Goal: Transaction & Acquisition: Purchase product/service

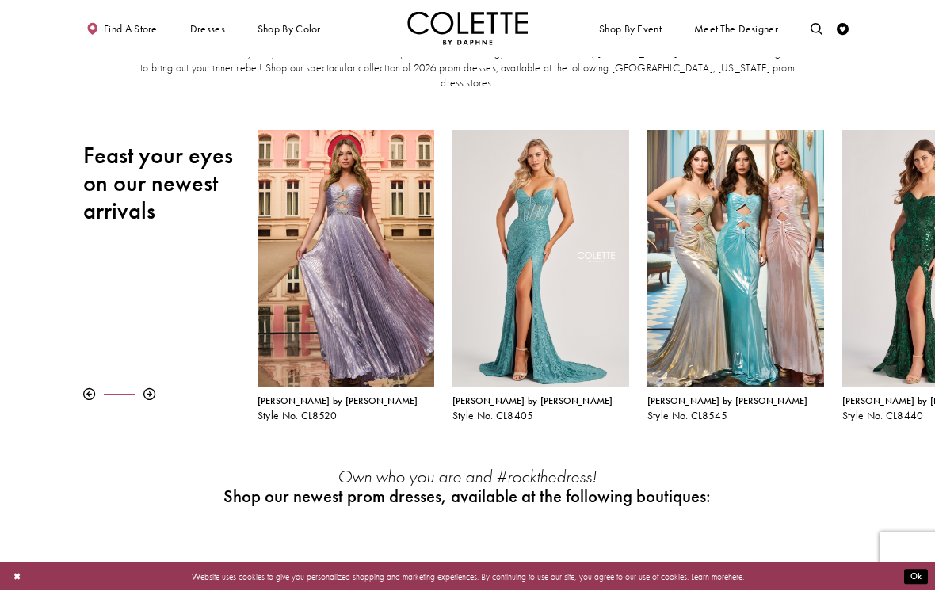
scroll to position [97, 0]
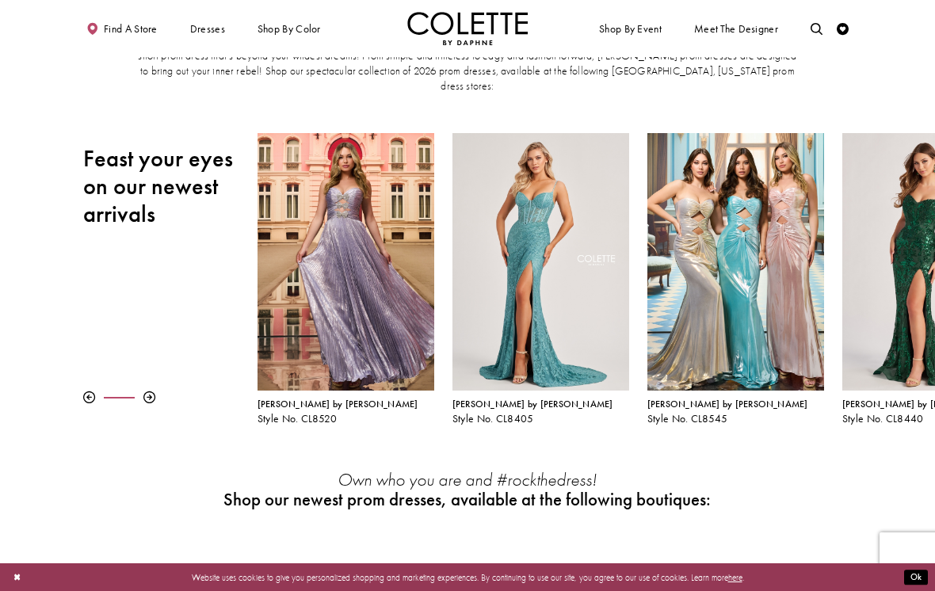
click at [158, 391] on div at bounding box center [170, 397] width 174 height 12
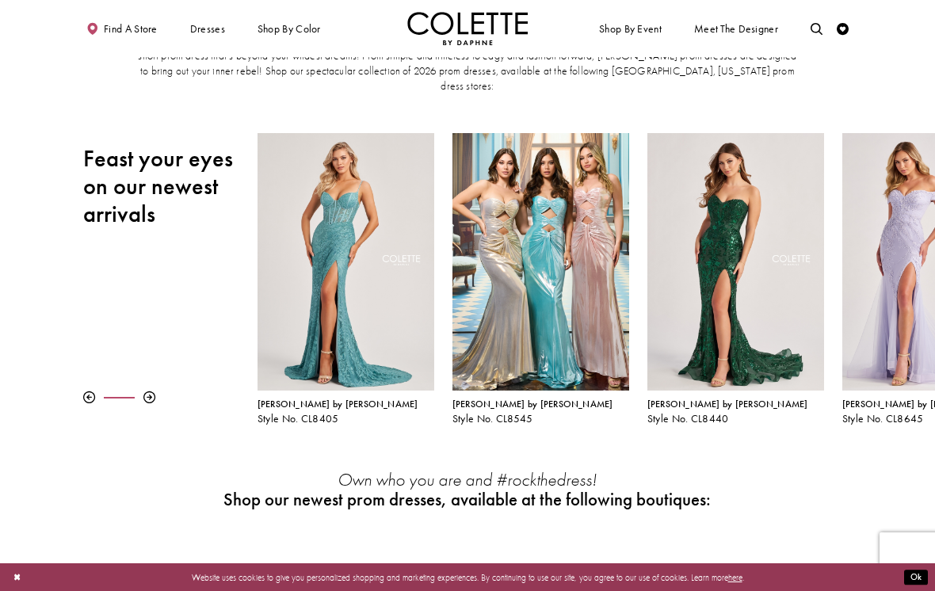
click at [150, 391] on div at bounding box center [149, 397] width 12 height 12
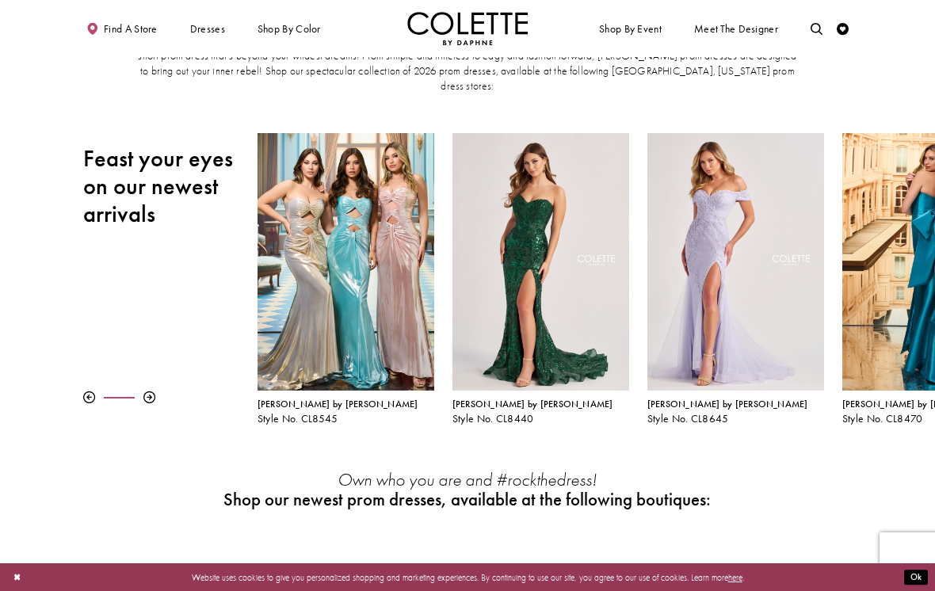
click at [141, 391] on div at bounding box center [170, 397] width 174 height 12
click at [147, 391] on div "Pause autoplay Previous Slide Next Slide 0 1 2 3 4 5 6 7 8 9 [PERSON_NAME] by […" at bounding box center [467, 279] width 935 height 292
click at [144, 387] on div "Pause autoplay Previous Slide Next Slide 0 1 2 3 4 5 6 7 8 9 [PERSON_NAME] by […" at bounding box center [467, 279] width 935 height 292
click at [136, 391] on div at bounding box center [170, 397] width 174 height 12
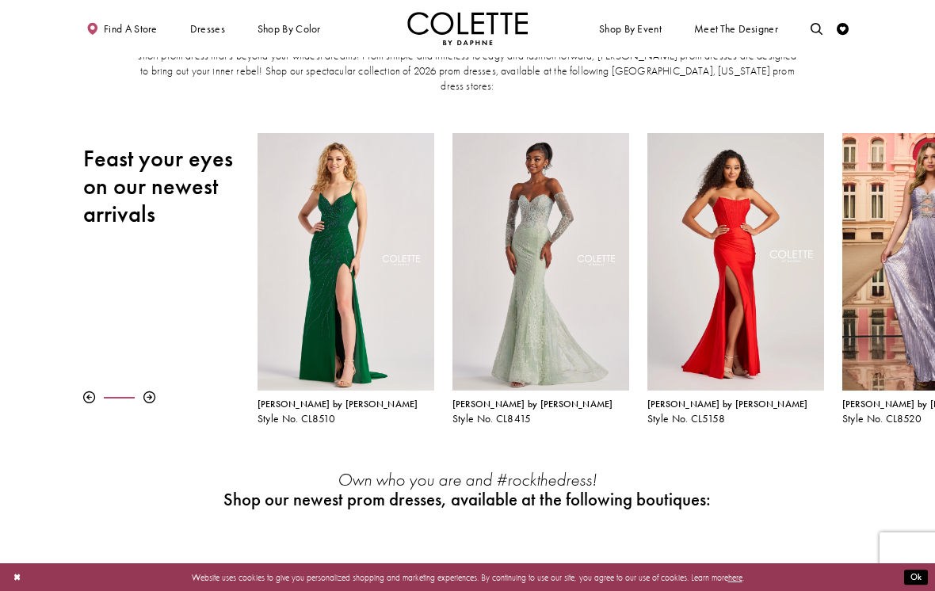
click at [149, 391] on div at bounding box center [149, 397] width 12 height 12
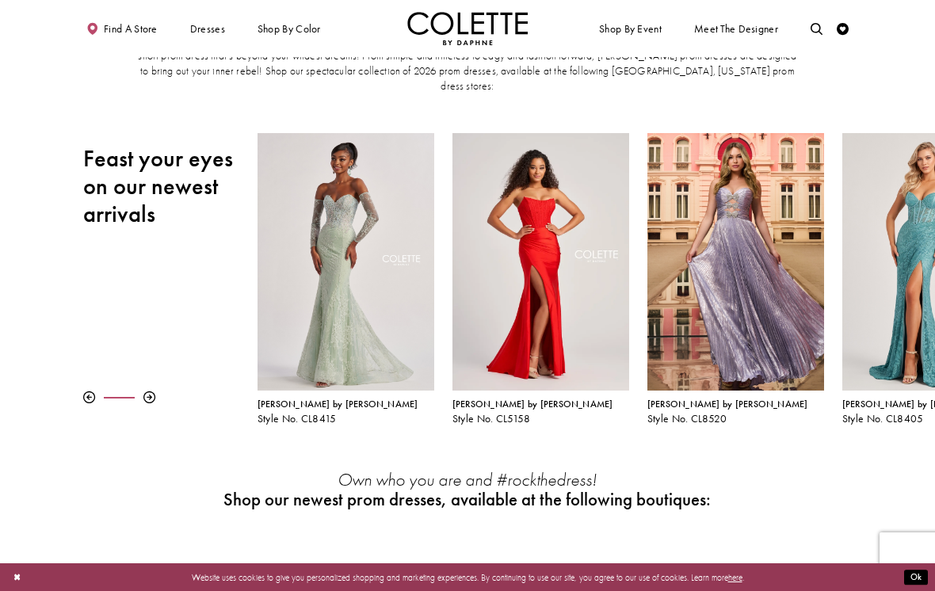
click at [143, 391] on div at bounding box center [149, 397] width 12 height 12
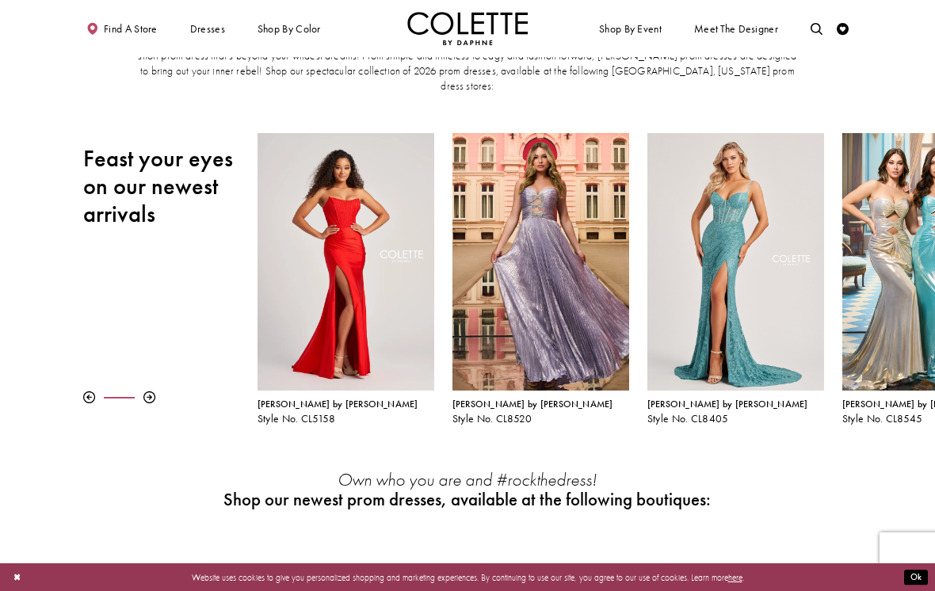
click at [143, 391] on div at bounding box center [149, 397] width 12 height 12
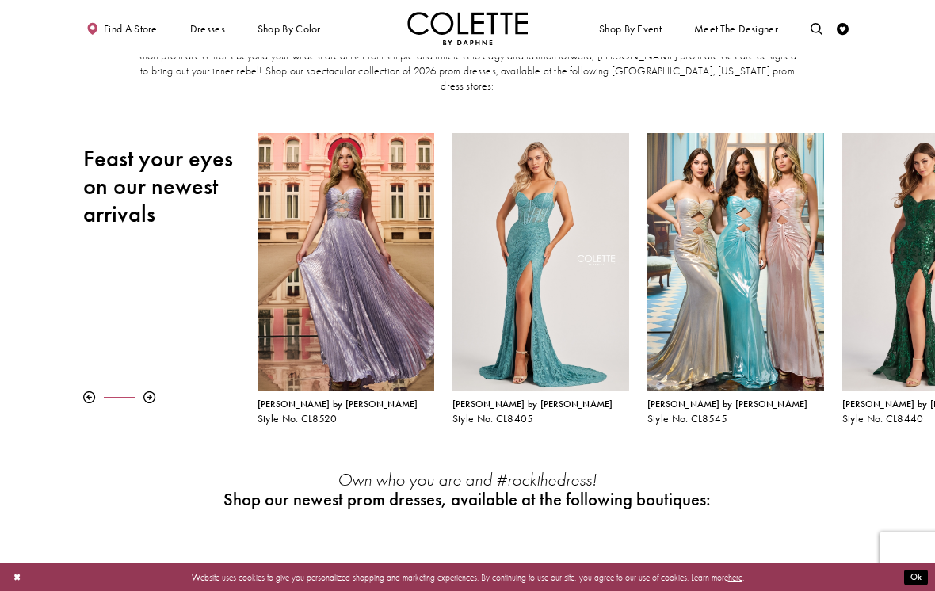
click at [143, 391] on div at bounding box center [149, 397] width 12 height 12
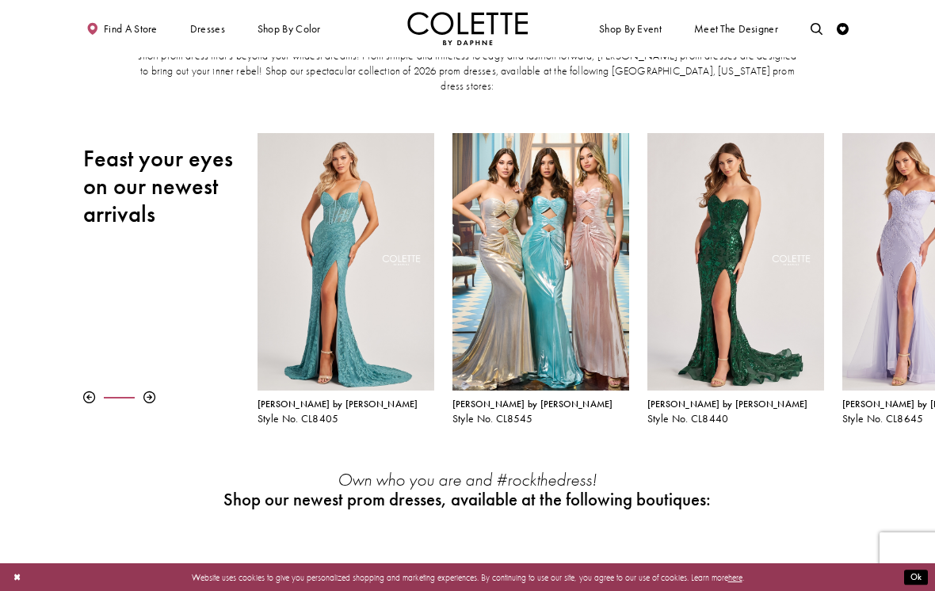
click at [137, 391] on div at bounding box center [170, 397] width 174 height 12
click at [143, 391] on div at bounding box center [149, 397] width 12 height 12
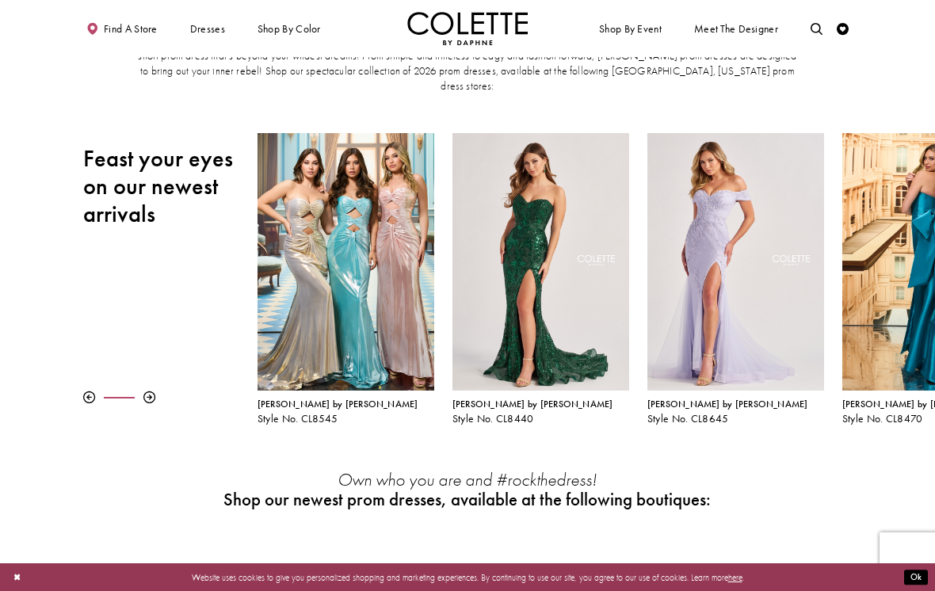
click at [139, 391] on div at bounding box center [170, 397] width 174 height 12
click at [143, 391] on div at bounding box center [149, 397] width 12 height 12
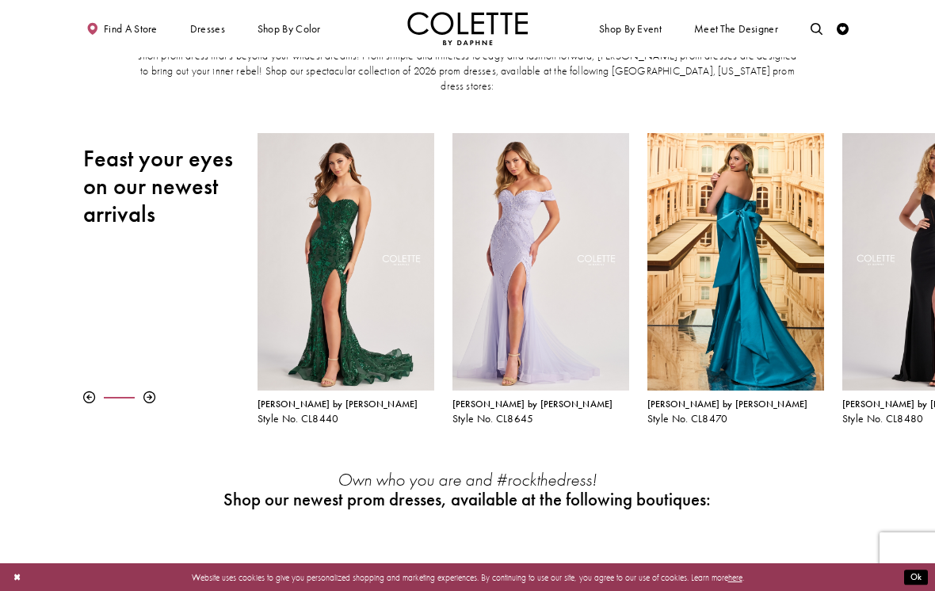
click at [143, 391] on div at bounding box center [149, 397] width 12 height 12
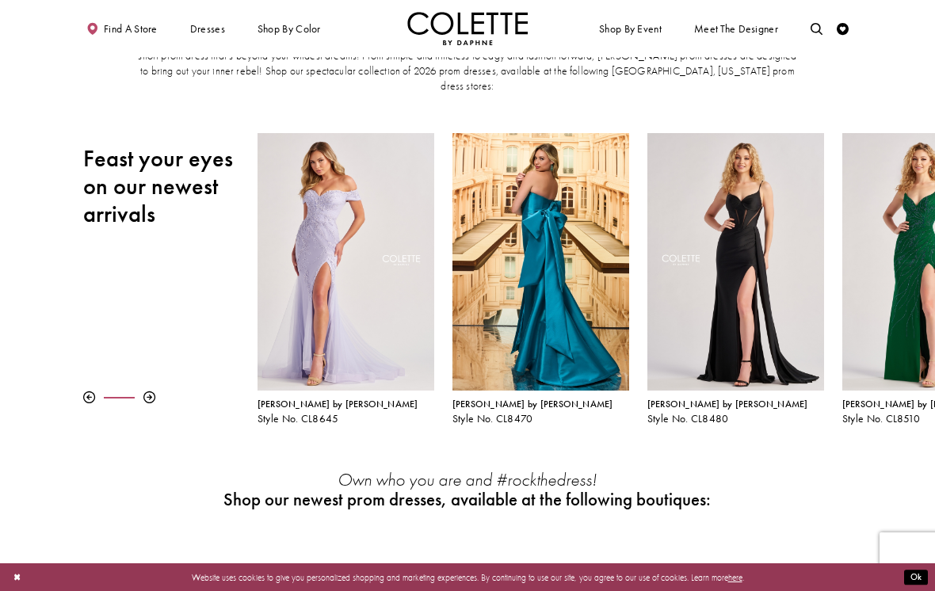
click at [143, 391] on div at bounding box center [149, 397] width 12 height 12
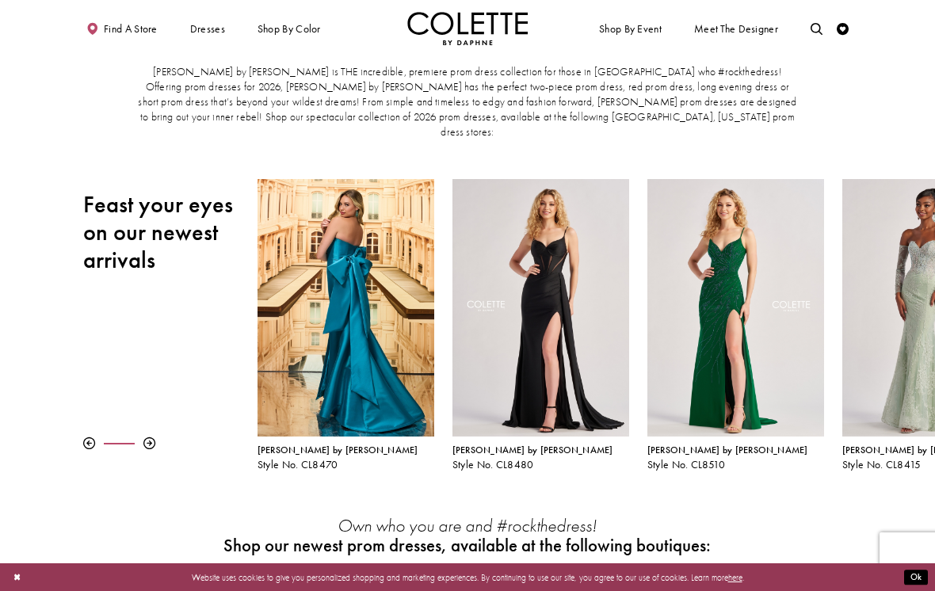
scroll to position [0, 0]
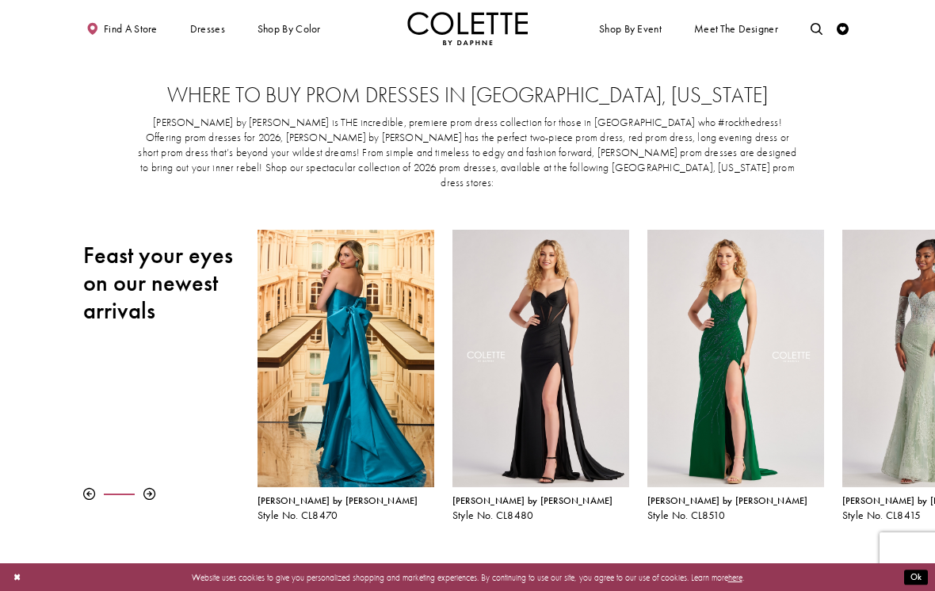
click at [0, 0] on span "PROM DRESSES" at bounding box center [0, 0] width 0 height 0
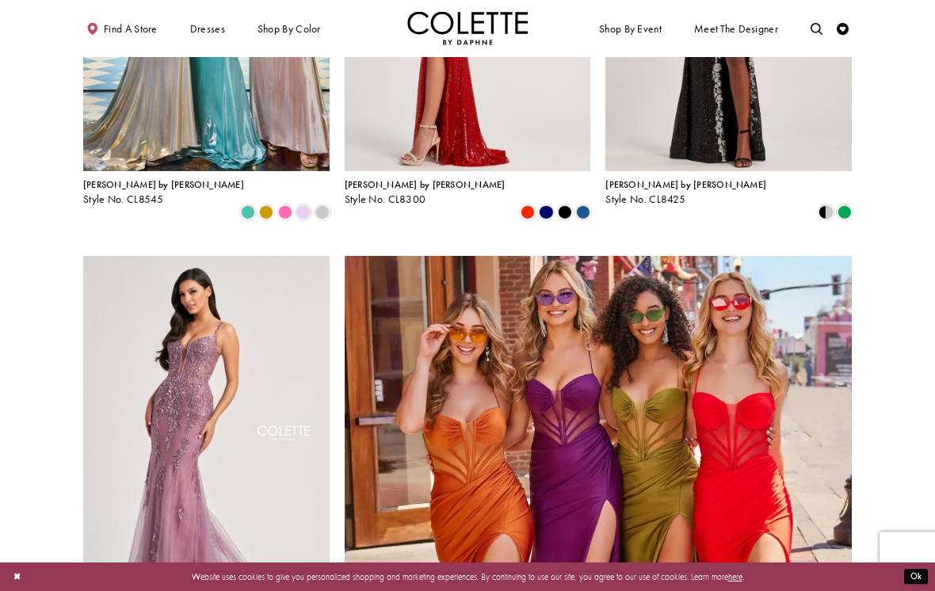
scroll to position [2413, 0]
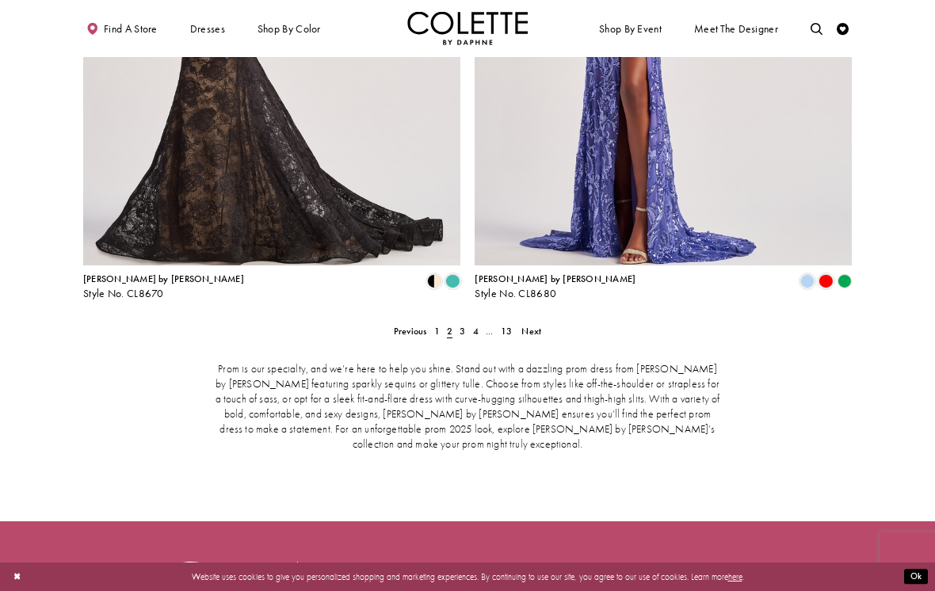
scroll to position [2413, 0]
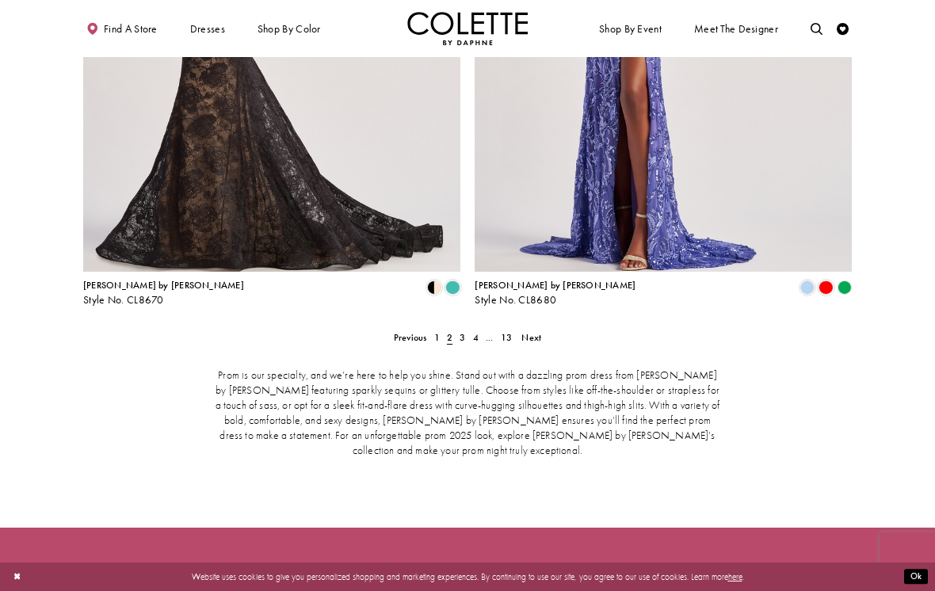
click at [463, 331] on span "3" at bounding box center [463, 337] width 6 height 13
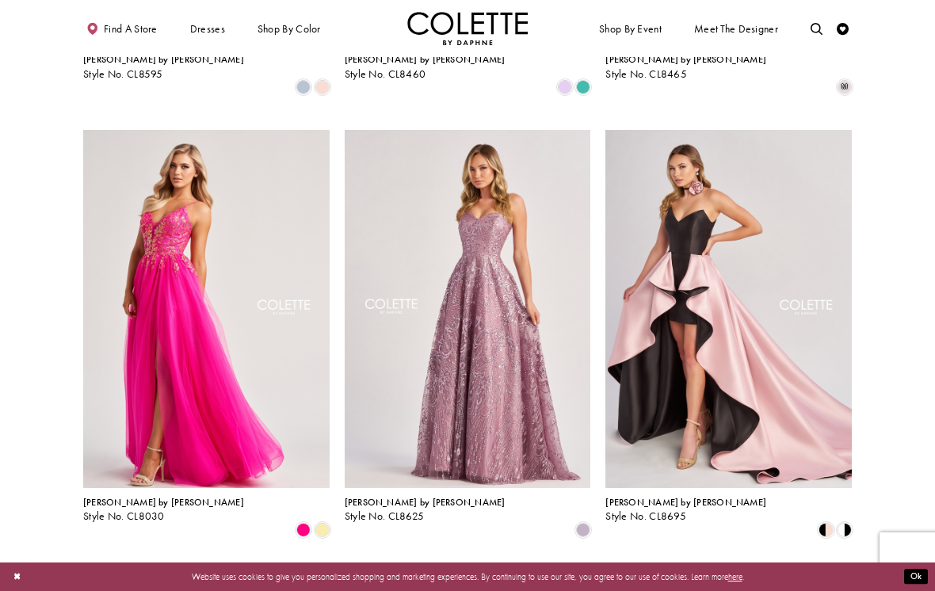
scroll to position [1120, 0]
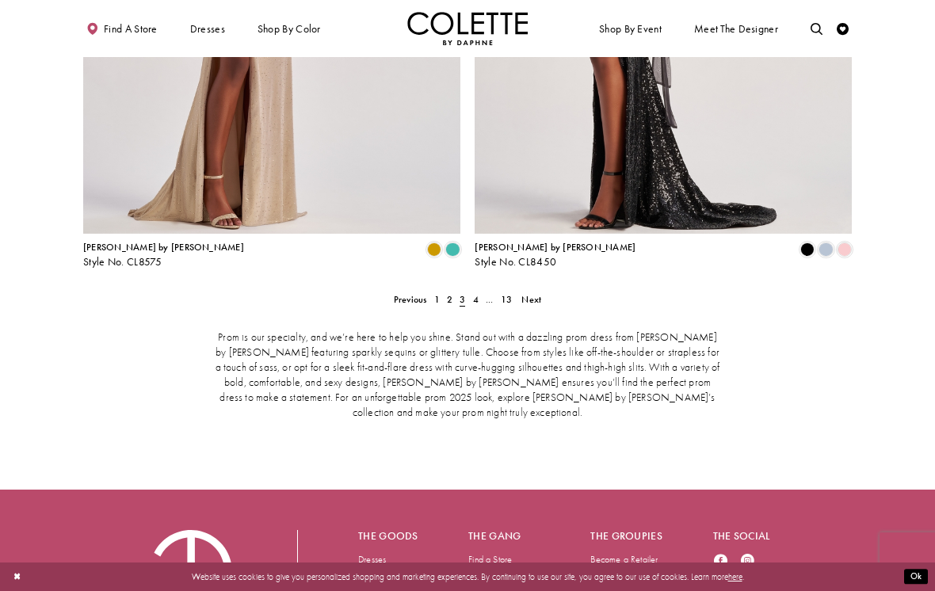
click at [537, 293] on span "Next" at bounding box center [531, 299] width 20 height 13
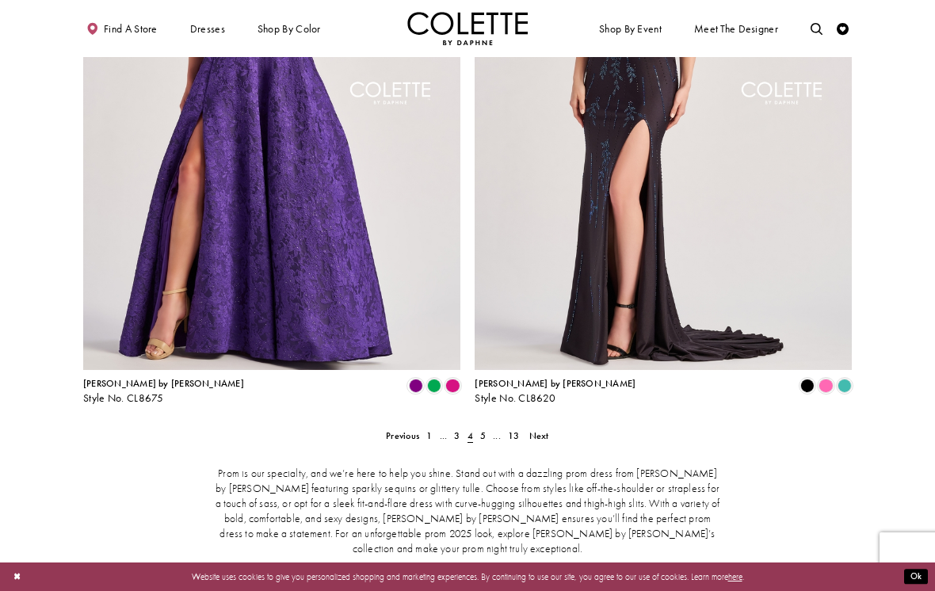
scroll to position [2314, 0]
click at [541, 430] on span "Next" at bounding box center [539, 436] width 20 height 13
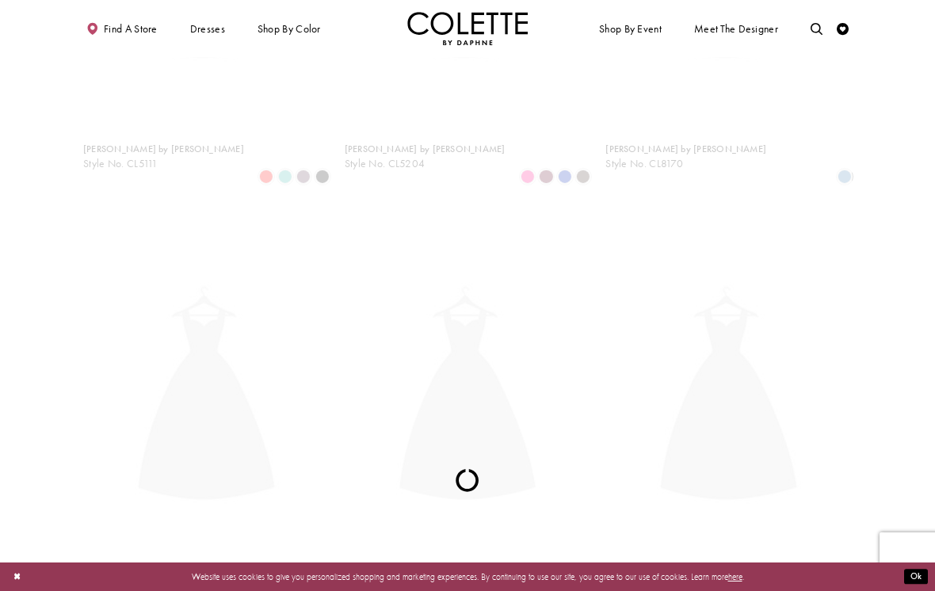
scroll to position [307, 0]
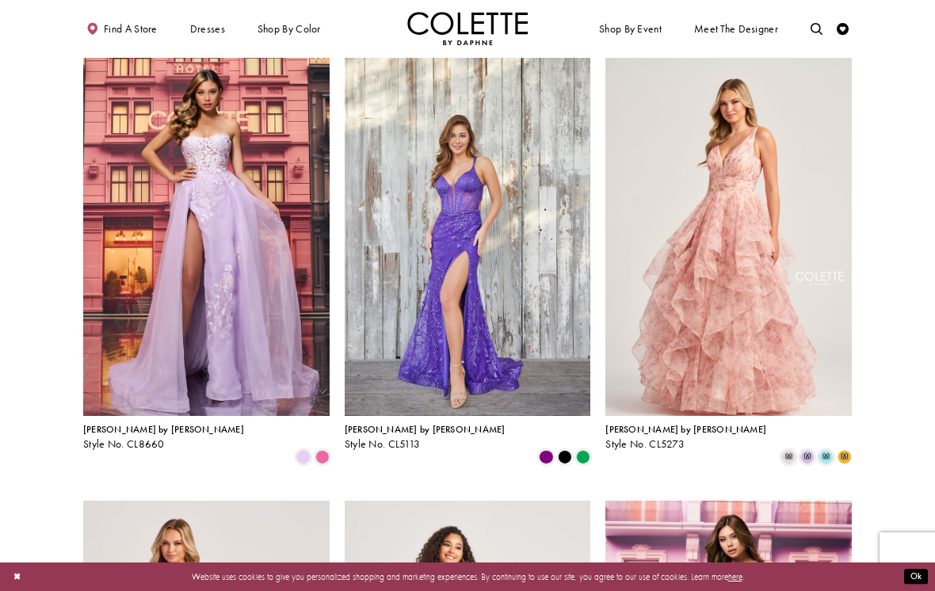
click at [802, 355] on img "Visit Colette by Daphne Style No. CL5273 Page" at bounding box center [728, 237] width 246 height 358
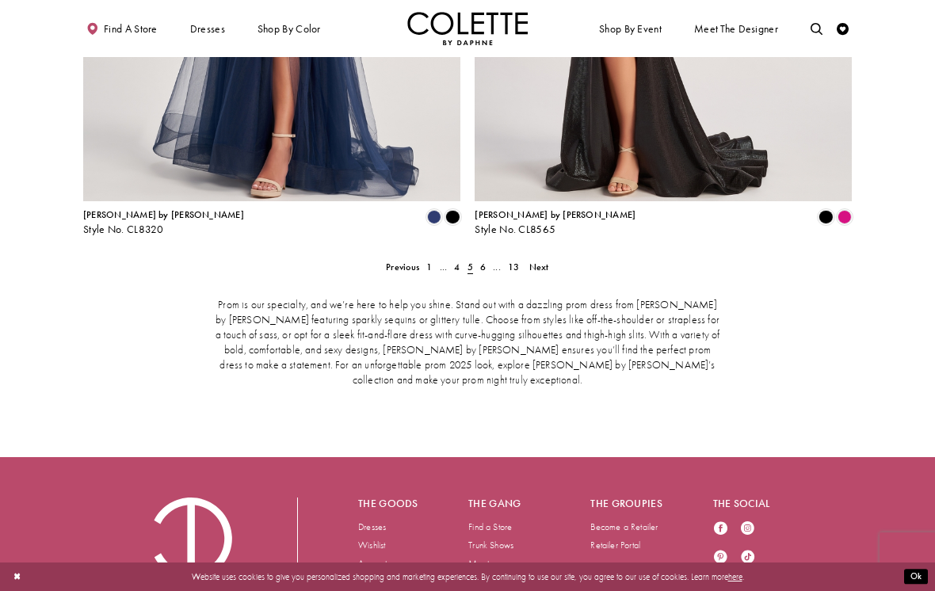
scroll to position [2470, 0]
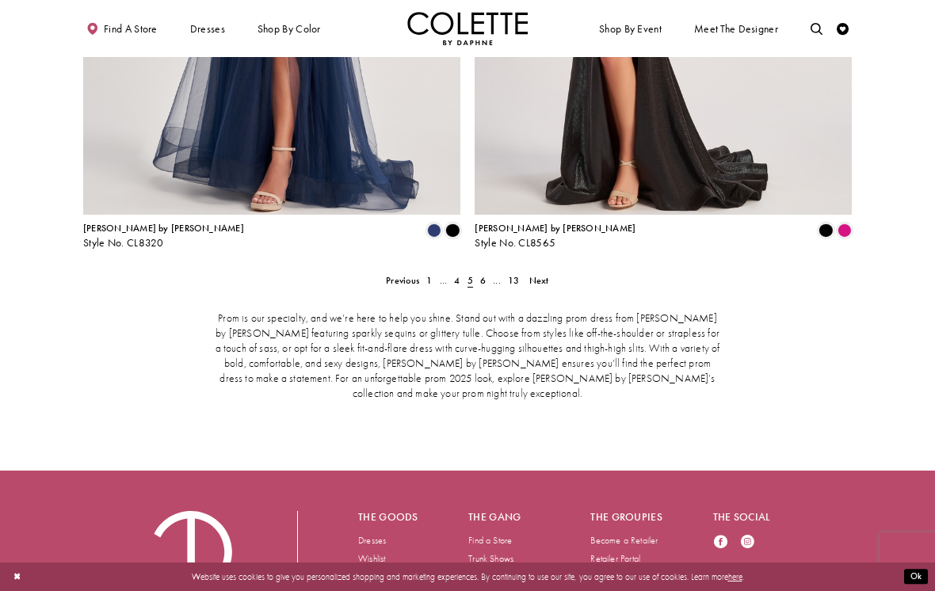
click at [546, 274] on span "Next" at bounding box center [539, 280] width 20 height 13
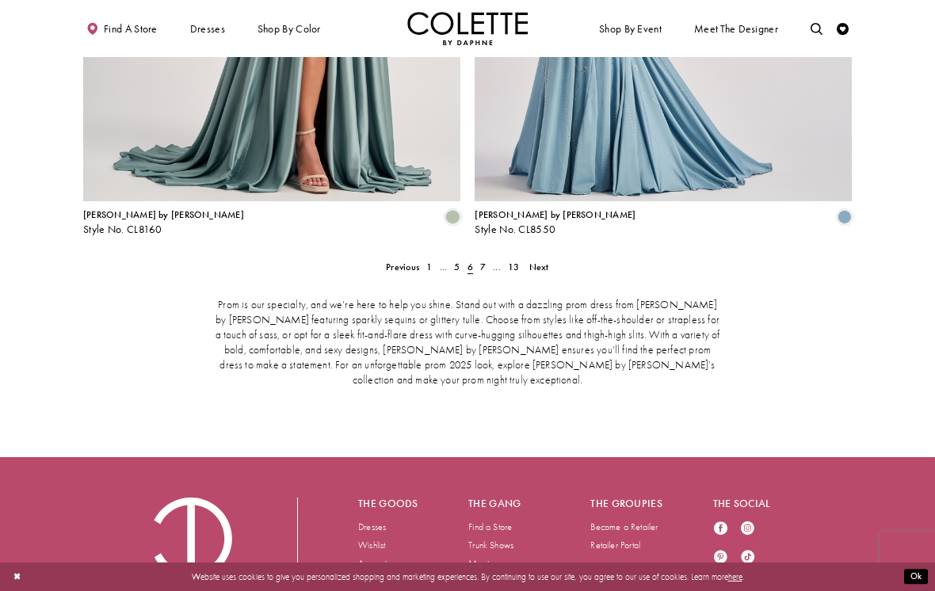
scroll to position [2492, 0]
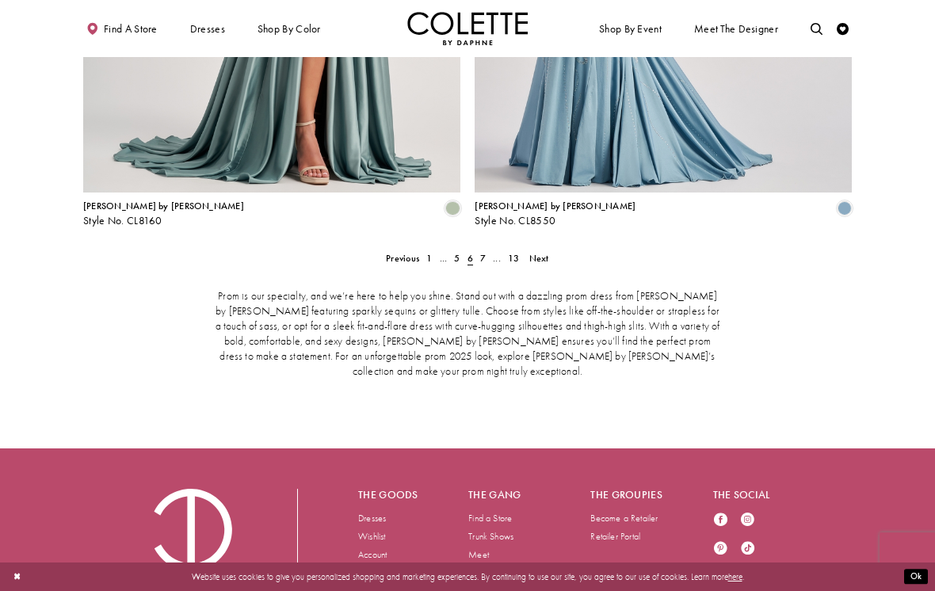
click at [541, 252] on span "Next" at bounding box center [539, 258] width 20 height 13
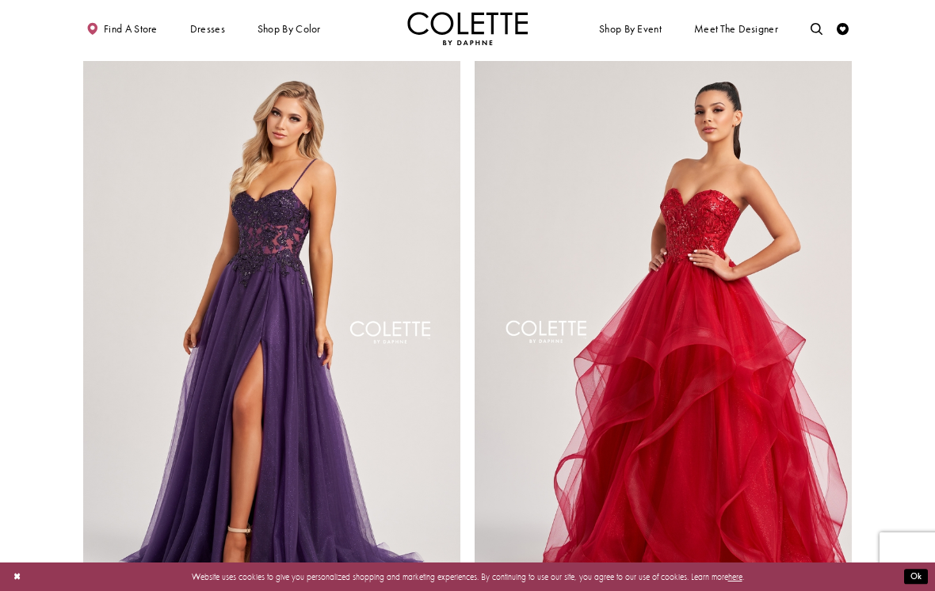
scroll to position [2077, 0]
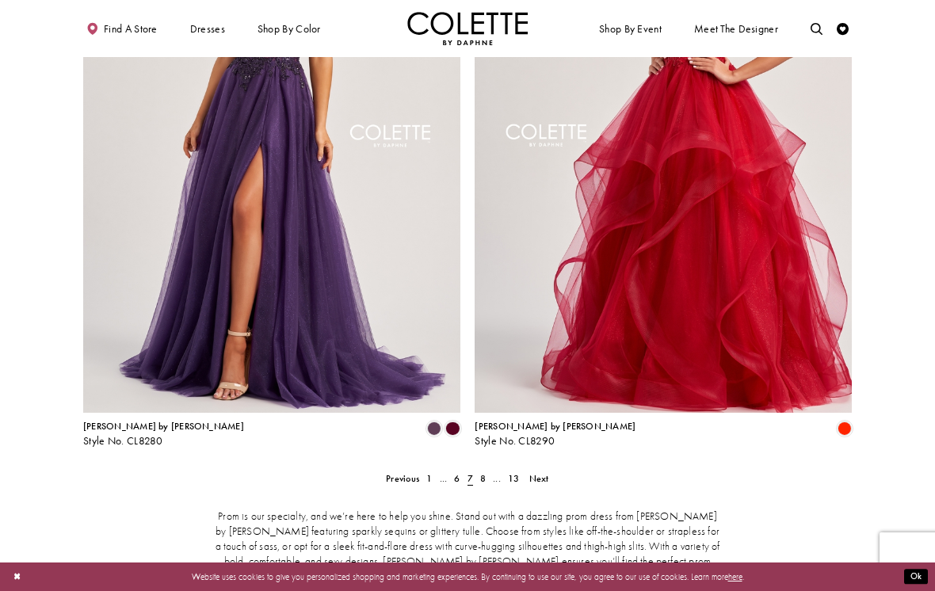
click at [542, 472] on span "Next" at bounding box center [539, 478] width 20 height 13
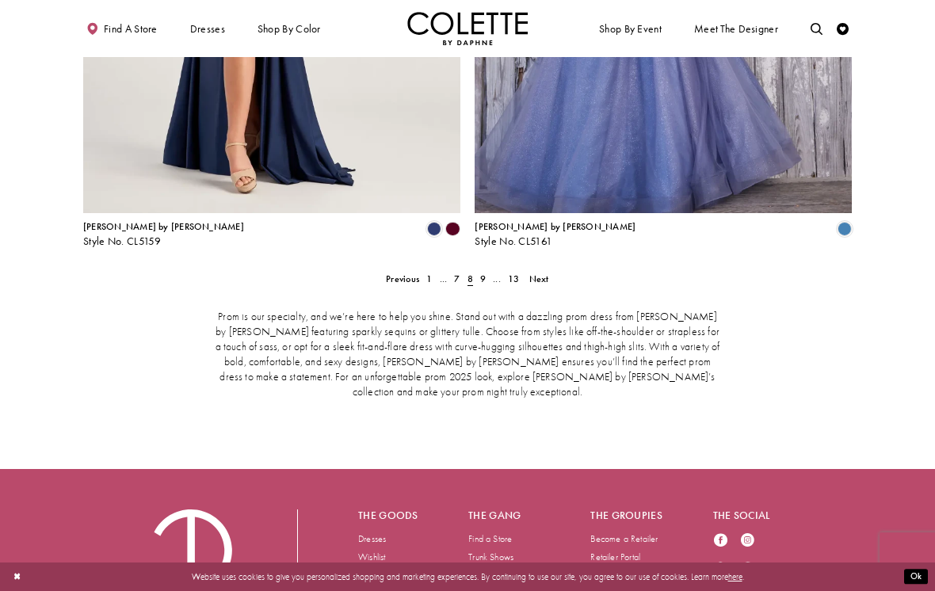
scroll to position [2492, 0]
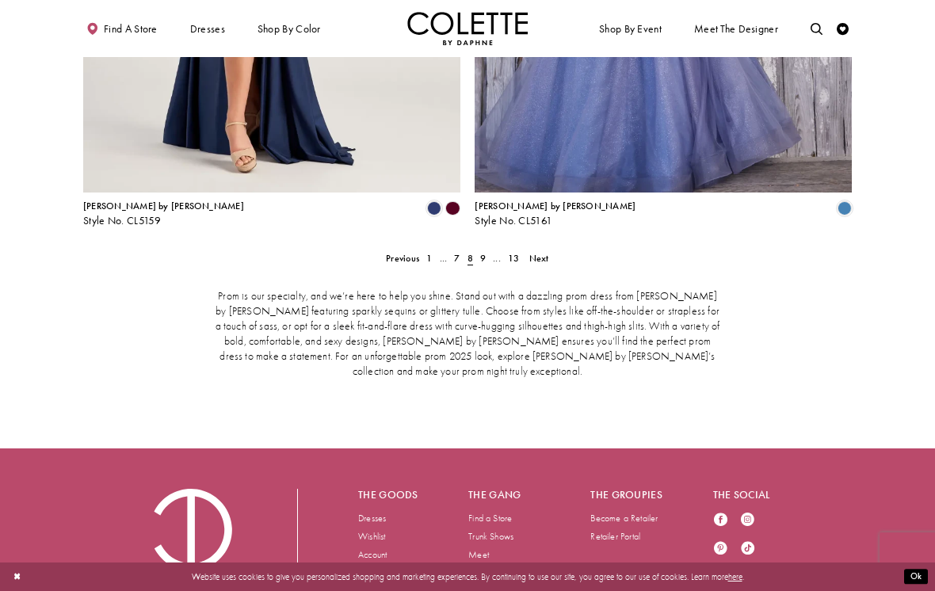
click at [539, 252] on span "Next" at bounding box center [539, 258] width 20 height 13
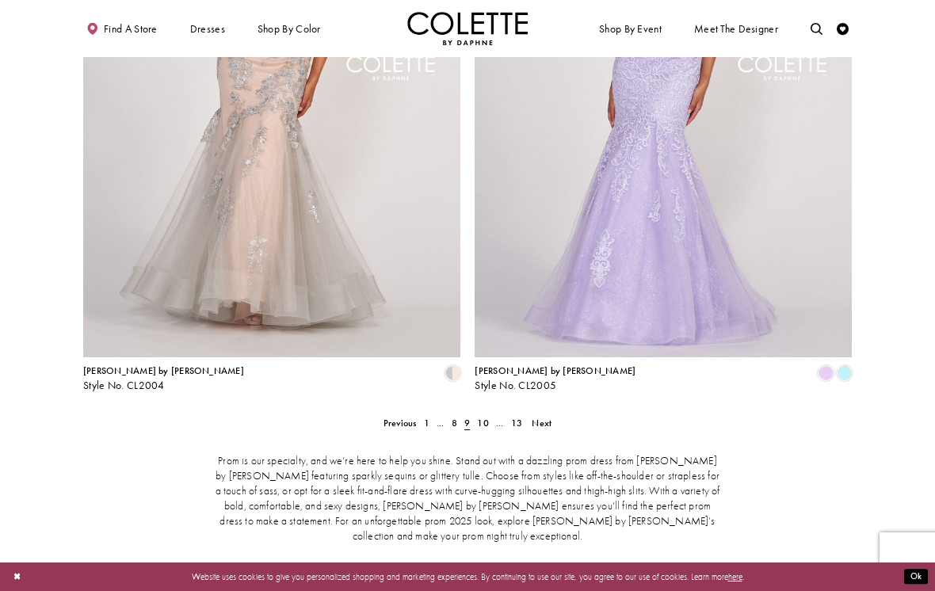
scroll to position [2334, 0]
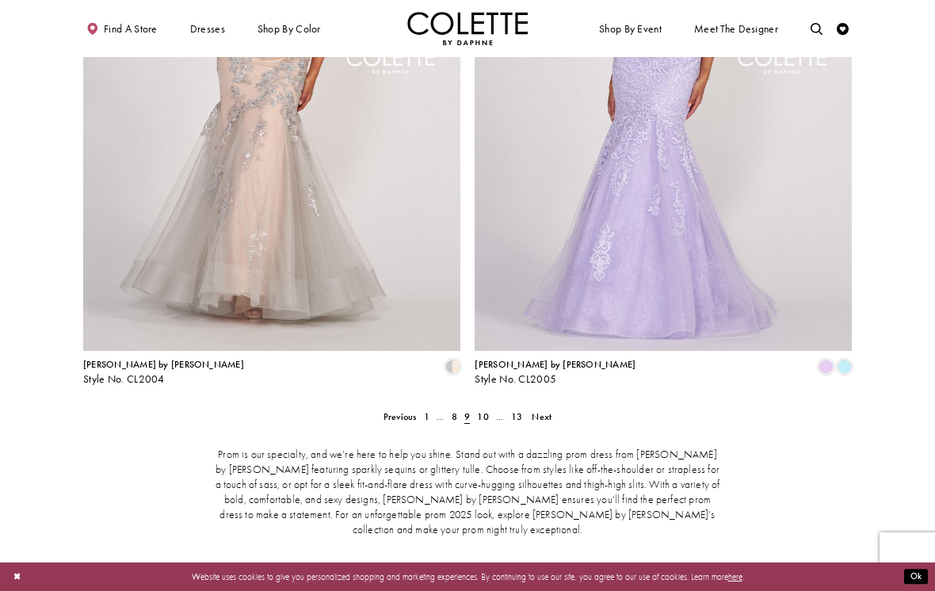
click at [543, 411] on span "Next" at bounding box center [542, 417] width 20 height 13
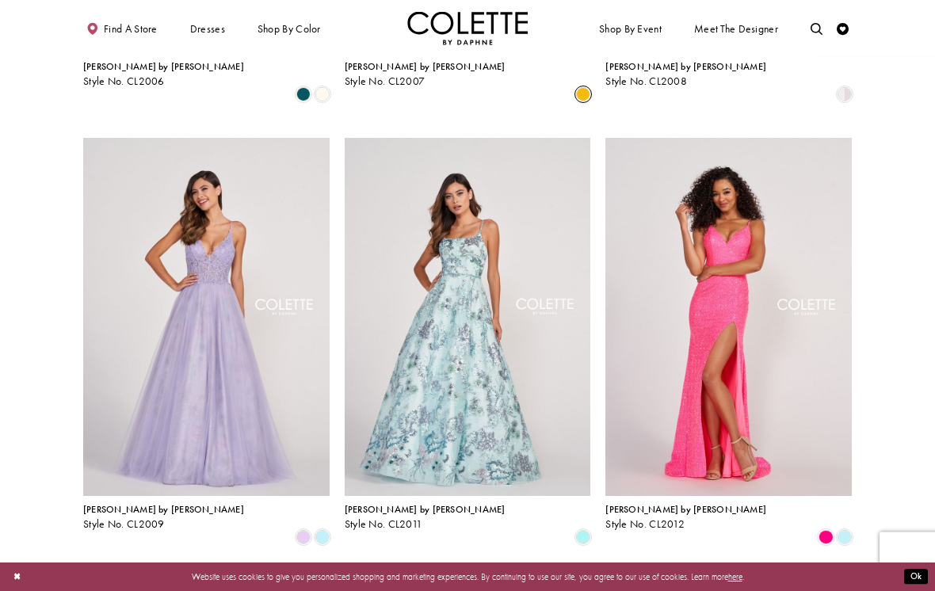
scroll to position [671, 0]
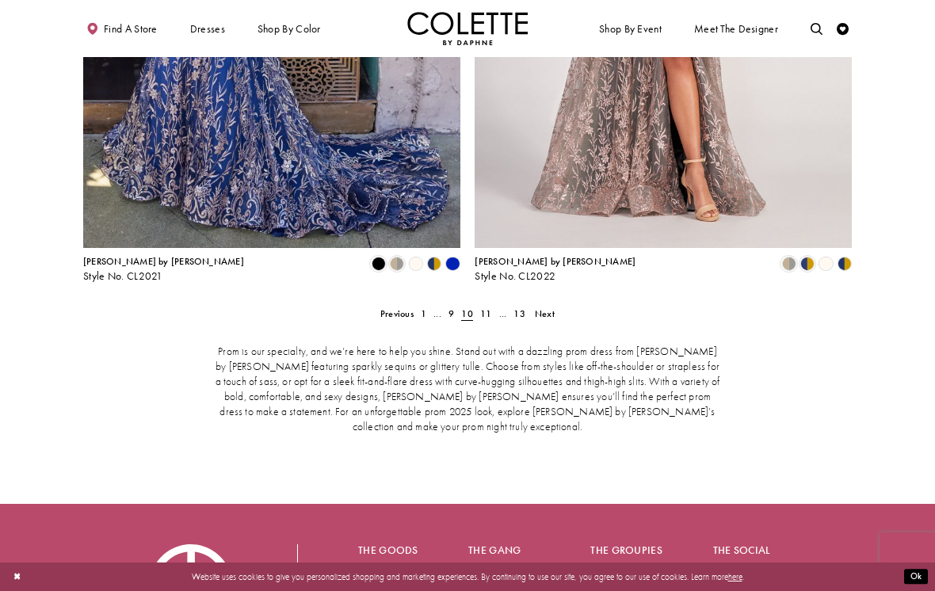
click at [548, 307] on span "Next" at bounding box center [545, 313] width 20 height 13
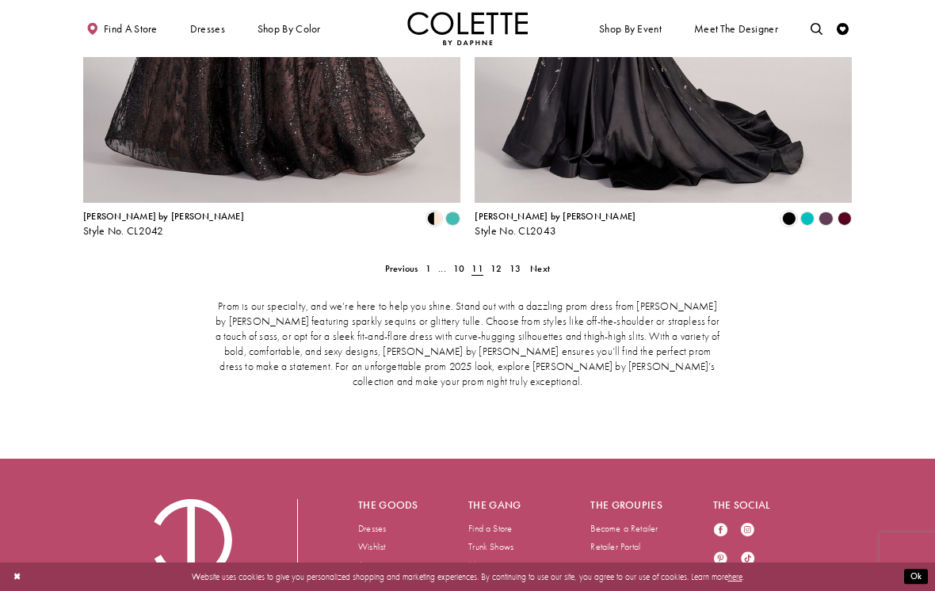
scroll to position [2492, 0]
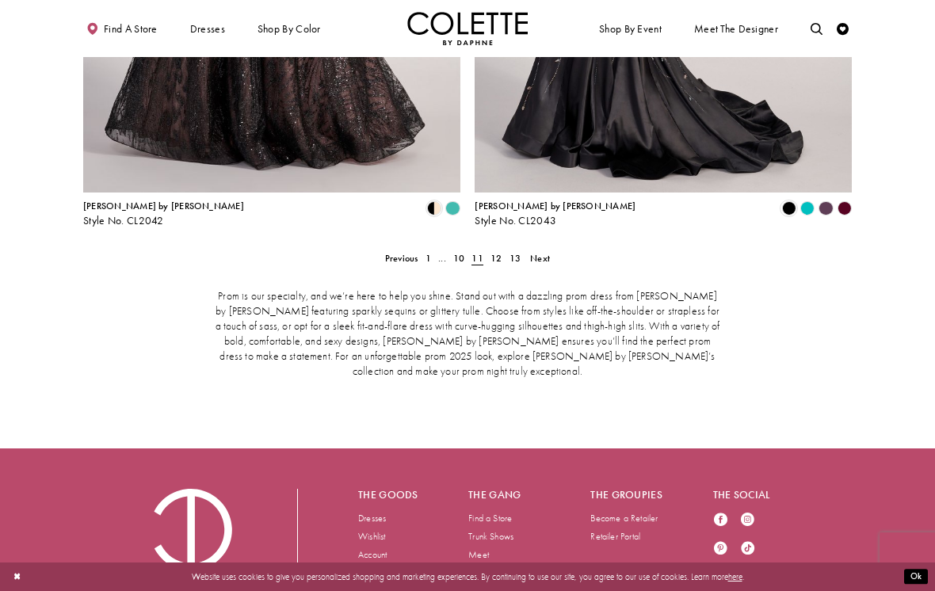
click at [537, 252] on span "Next" at bounding box center [540, 258] width 20 height 13
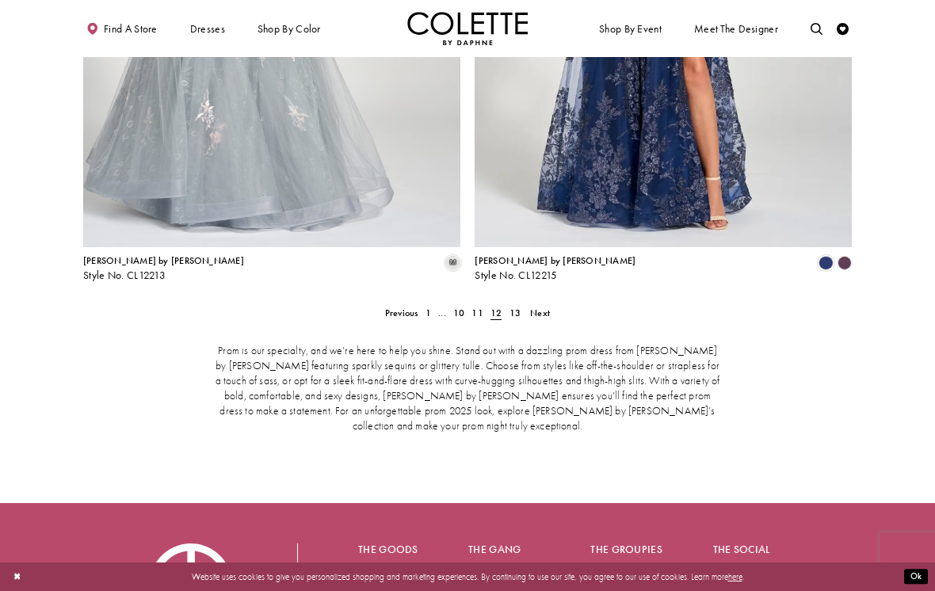
scroll to position [2492, 0]
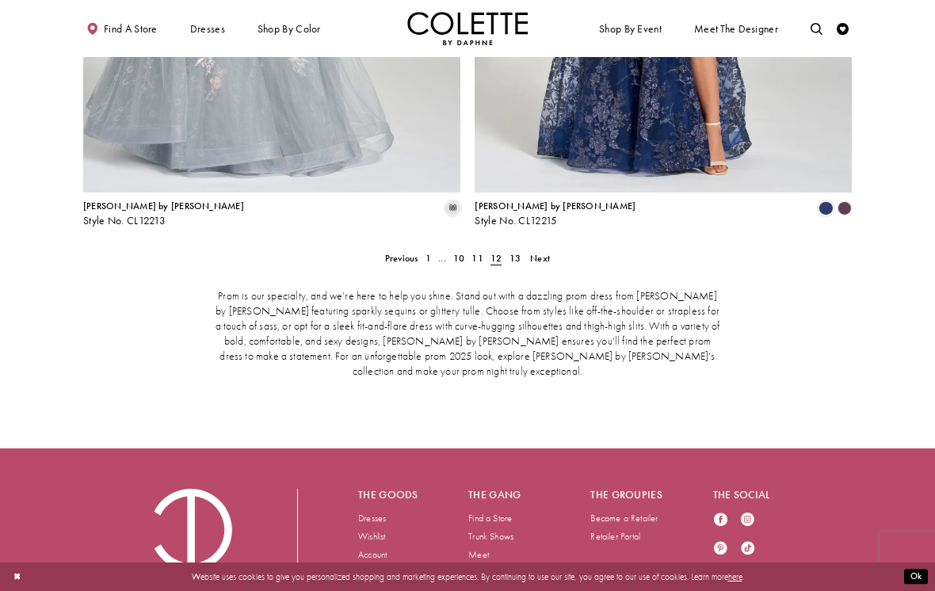
click at [540, 252] on span "Next" at bounding box center [540, 258] width 20 height 13
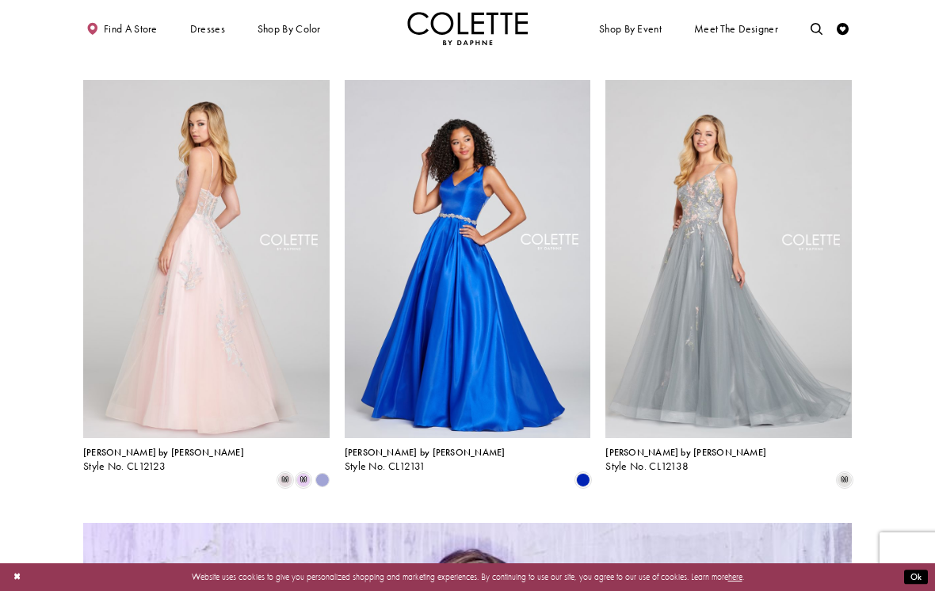
scroll to position [1174, 0]
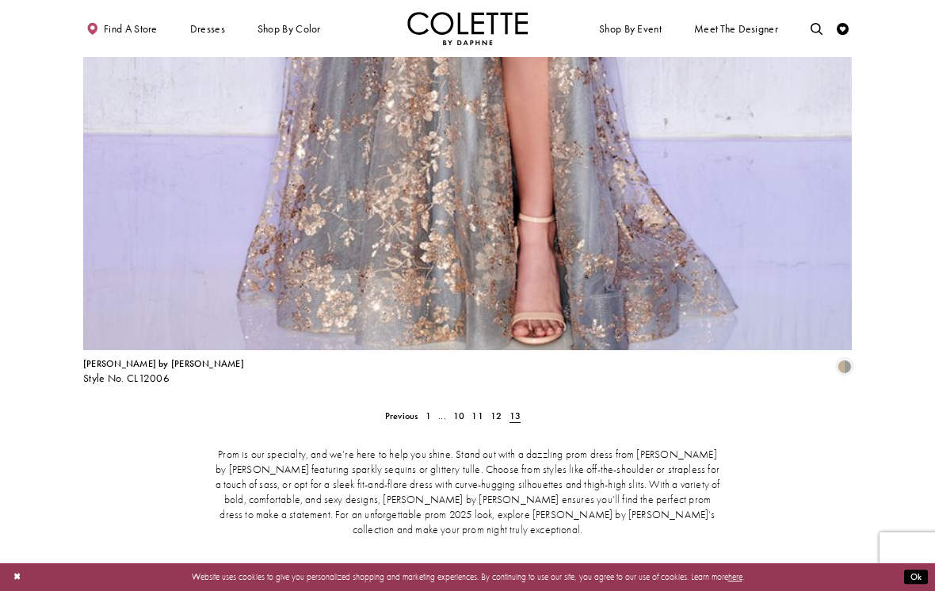
click at [429, 410] on span "1" at bounding box center [429, 416] width 6 height 13
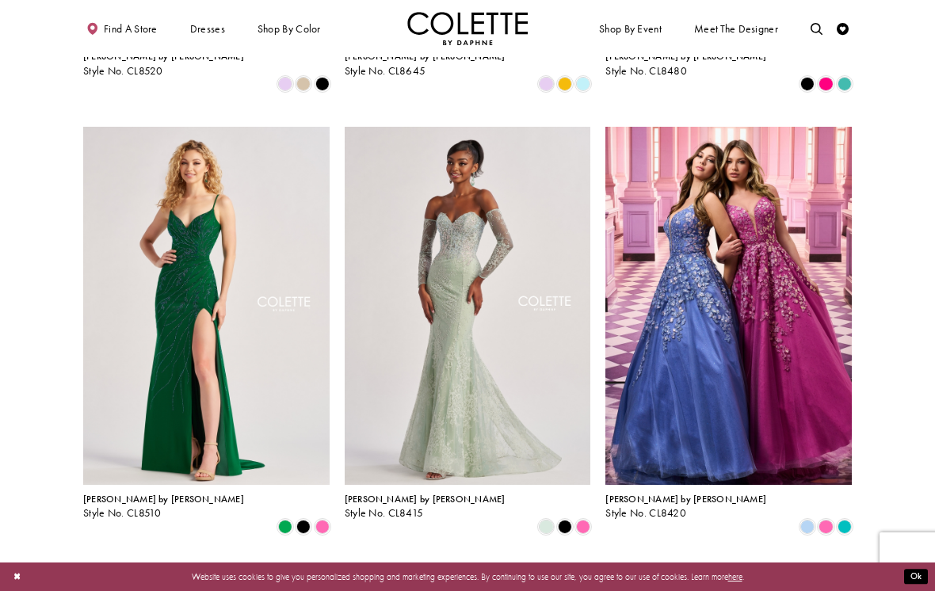
scroll to position [1125, 0]
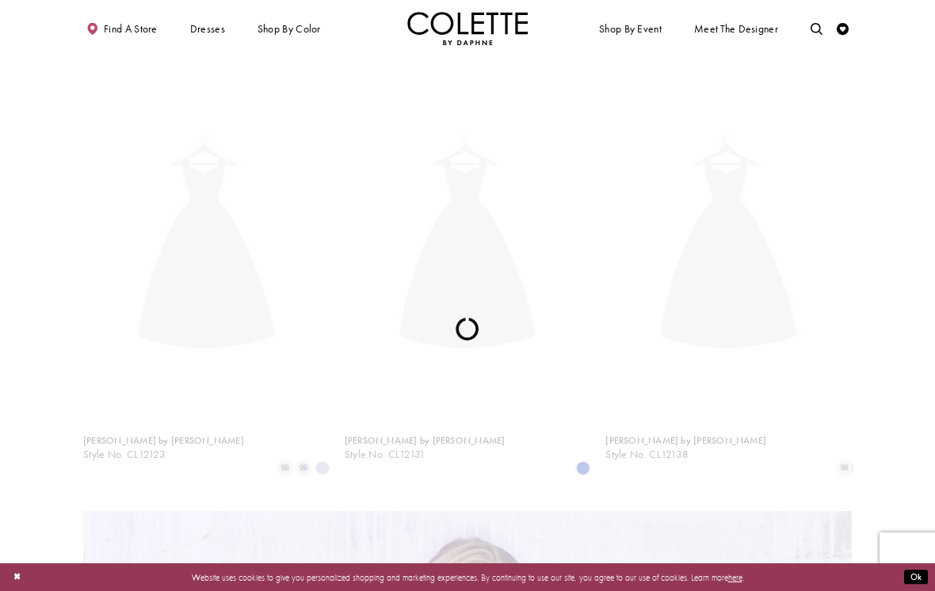
scroll to position [307, 0]
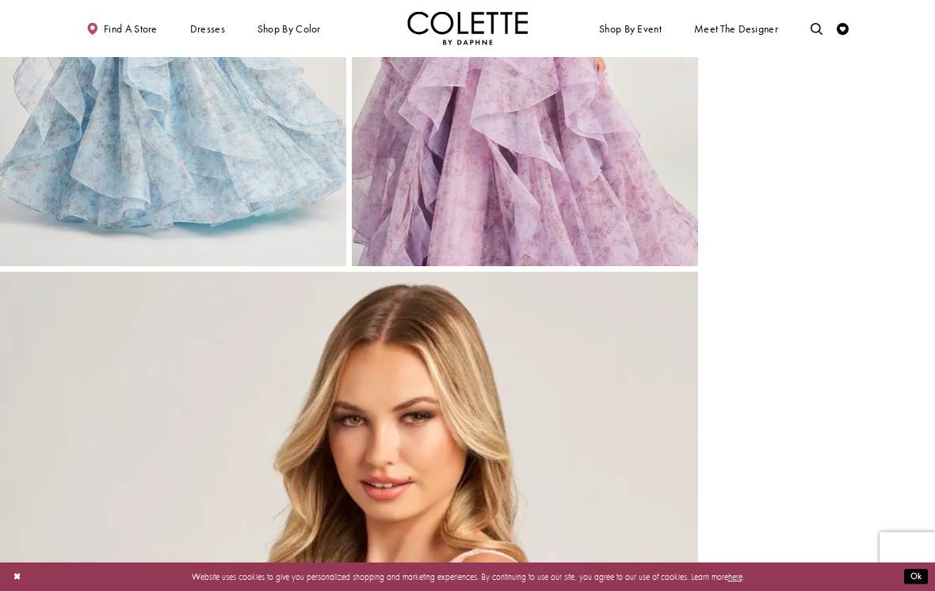
scroll to position [1433, 0]
